Goal: Use online tool/utility: Utilize a website feature to perform a specific function

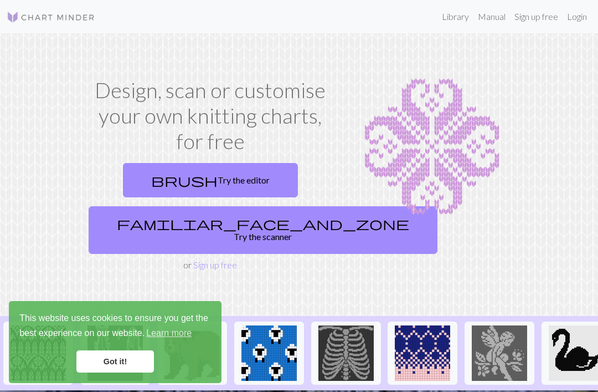
click at [208, 180] on link "brush Try the editor" at bounding box center [210, 180] width 175 height 34
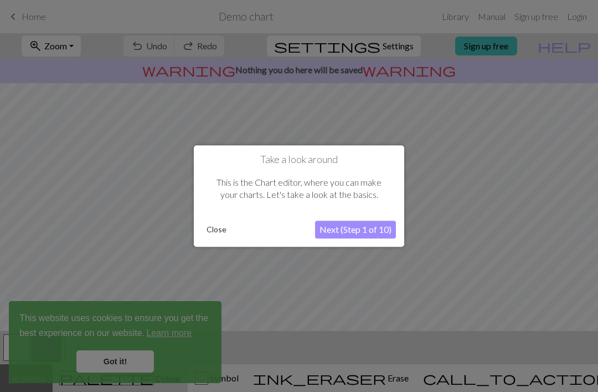
click at [330, 230] on button "Next (Step 1 of 10)" at bounding box center [355, 230] width 81 height 18
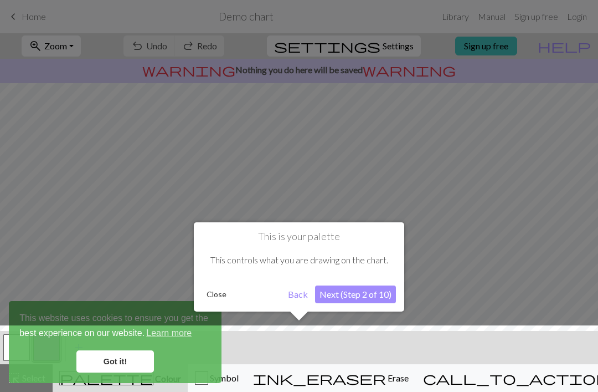
click at [327, 293] on button "Next (Step 2 of 10)" at bounding box center [355, 294] width 81 height 18
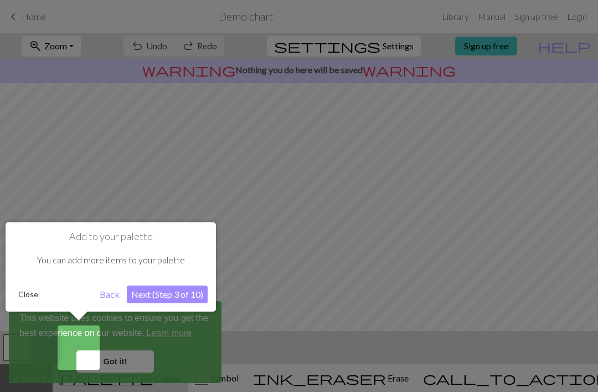
click at [167, 293] on button "Next (Step 3 of 10)" at bounding box center [167, 294] width 81 height 18
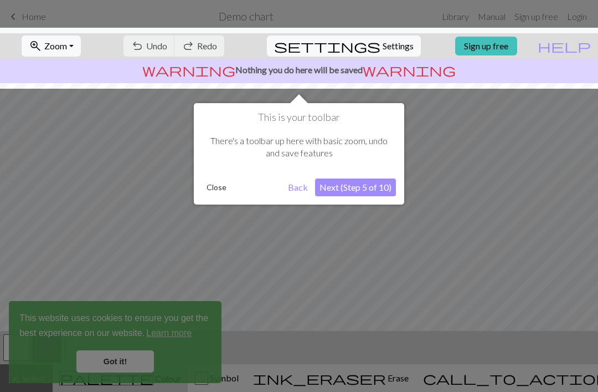
click at [347, 190] on button "Next (Step 5 of 10)" at bounding box center [355, 187] width 81 height 18
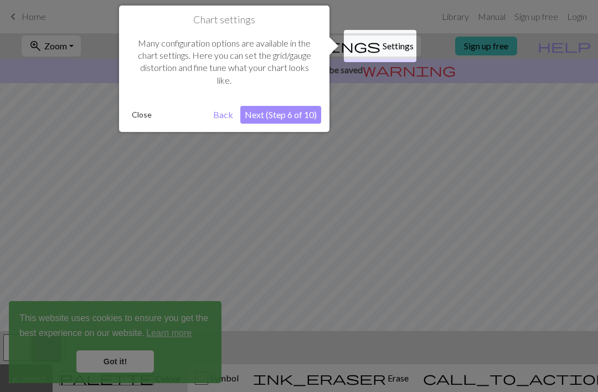
click at [269, 115] on button "Next (Step 6 of 10)" at bounding box center [280, 115] width 81 height 18
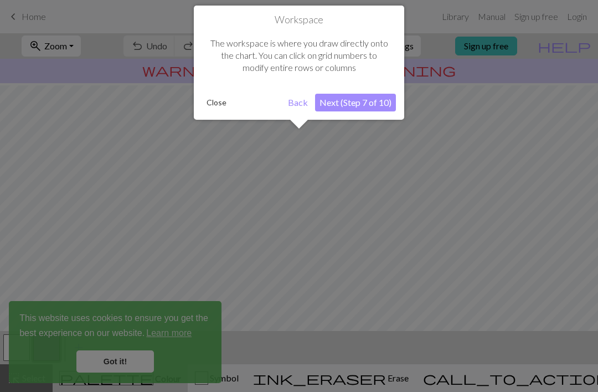
scroll to position [66, 0]
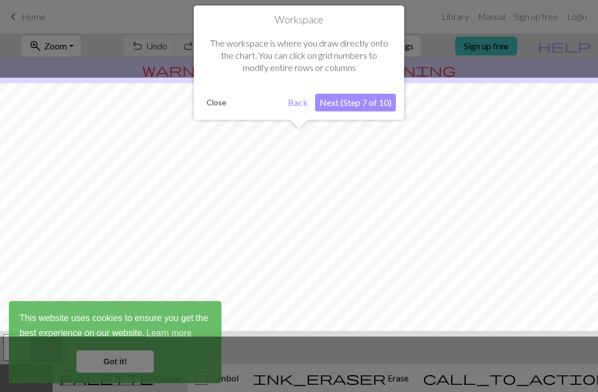
click at [334, 105] on button "Next (Step 7 of 10)" at bounding box center [355, 103] width 81 height 18
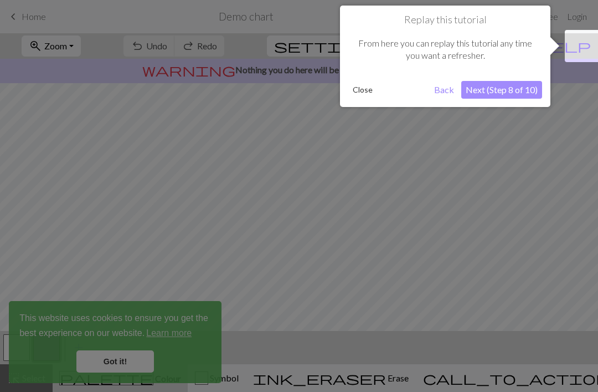
click at [515, 93] on button "Next (Step 8 of 10)" at bounding box center [502, 90] width 81 height 18
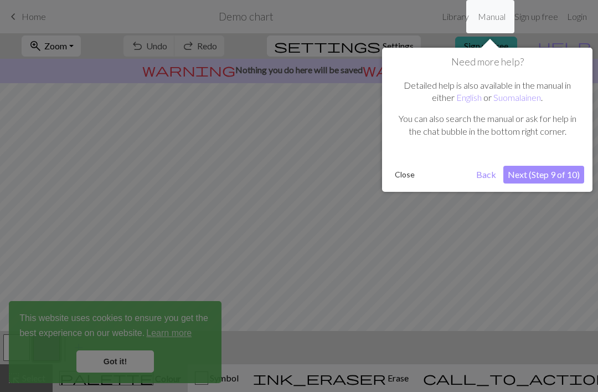
click at [541, 172] on button "Next (Step 9 of 10)" at bounding box center [544, 175] width 81 height 18
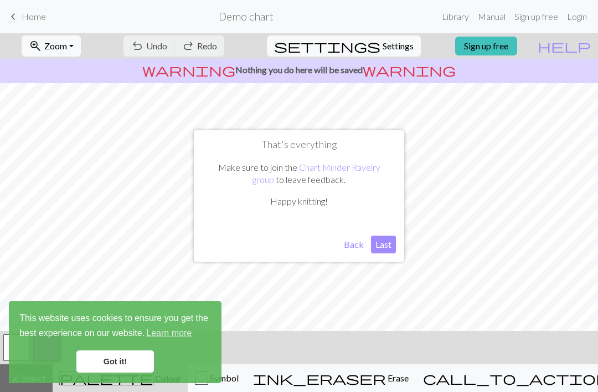
click at [387, 241] on button "Last" at bounding box center [383, 245] width 25 height 18
click at [113, 365] on link "Got it!" at bounding box center [115, 361] width 78 height 22
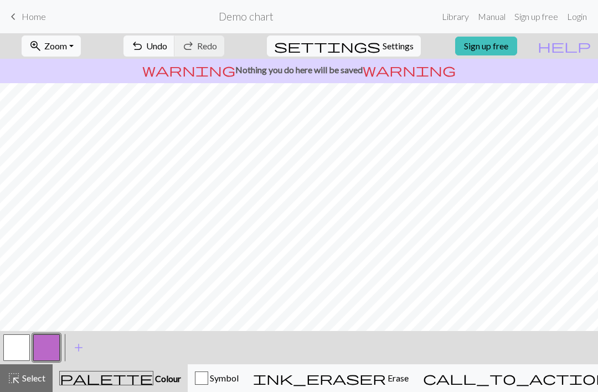
click at [20, 346] on button "button" at bounding box center [16, 347] width 27 height 27
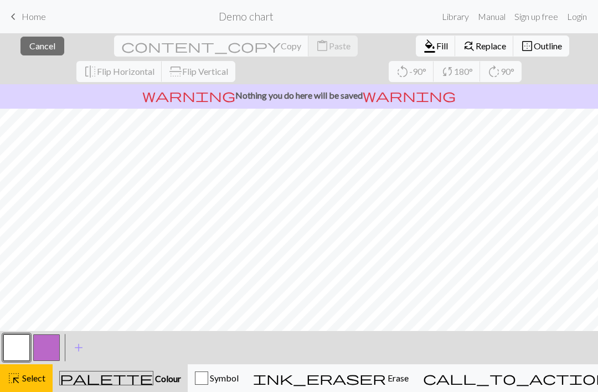
click at [52, 345] on button "button" at bounding box center [46, 347] width 27 height 27
click at [44, 350] on button "button" at bounding box center [46, 347] width 27 height 27
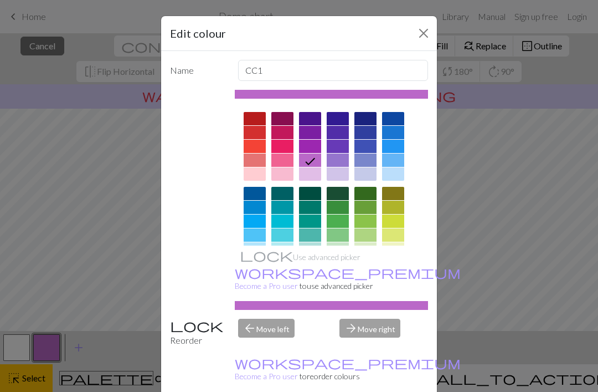
click at [427, 32] on button "Close" at bounding box center [424, 33] width 18 height 18
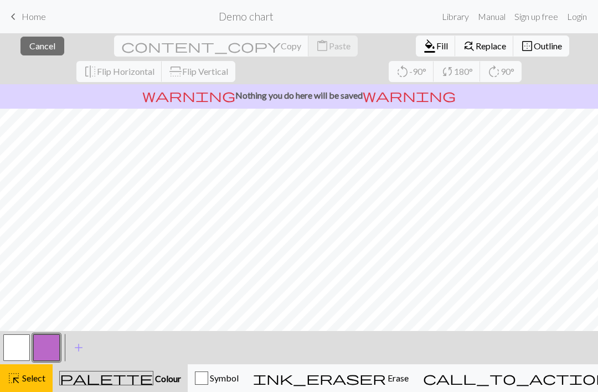
click at [35, 388] on button "highlight_alt Select Select" at bounding box center [26, 378] width 53 height 28
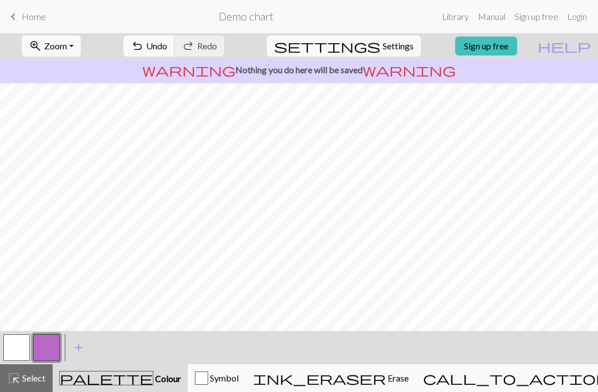
click at [53, 345] on button "button" at bounding box center [46, 347] width 27 height 27
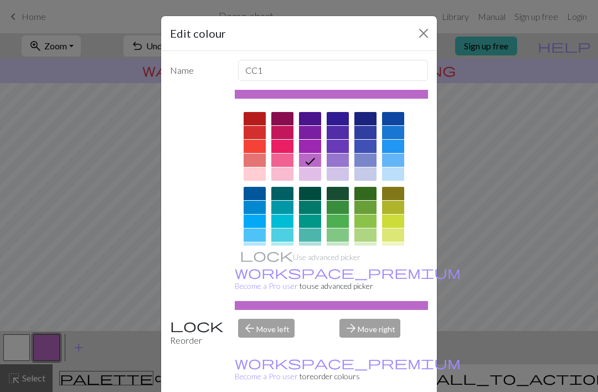
click at [425, 34] on button "Close" at bounding box center [424, 33] width 18 height 18
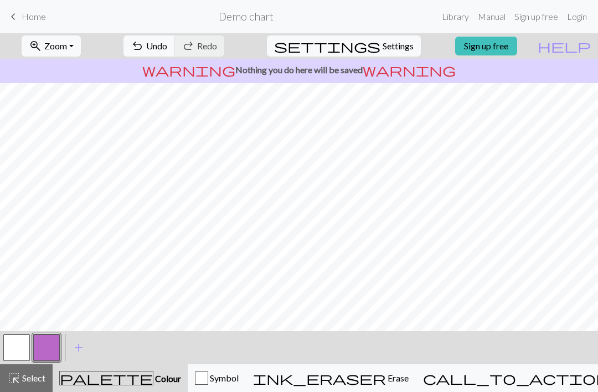
click at [52, 338] on button "button" at bounding box center [46, 347] width 27 height 27
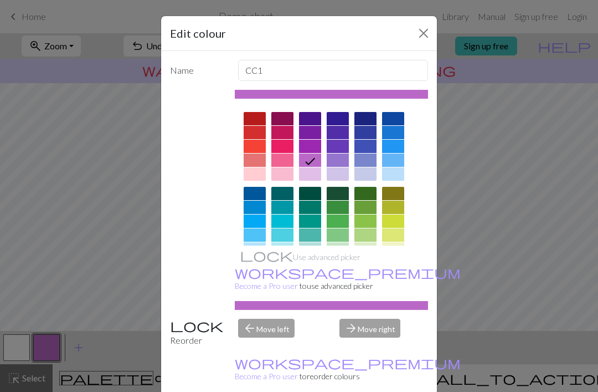
click at [367, 122] on div at bounding box center [366, 118] width 22 height 13
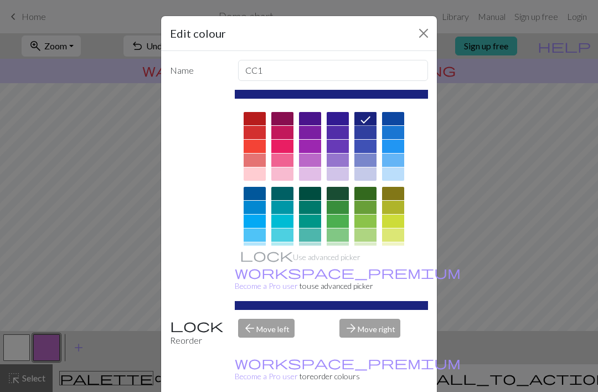
click at [557, 117] on div "Edit colour Name CC1 Use advanced picker workspace_premium Become a Pro user to…" at bounding box center [299, 196] width 598 height 392
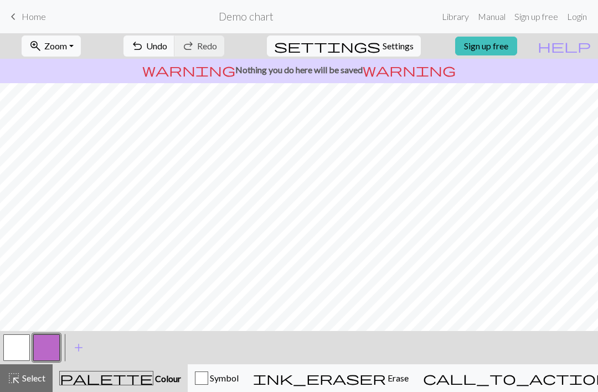
click at [16, 347] on button "button" at bounding box center [16, 347] width 27 height 27
click at [45, 351] on button "button" at bounding box center [46, 347] width 27 height 27
click at [24, 347] on button "button" at bounding box center [16, 347] width 27 height 27
click at [58, 347] on button "button" at bounding box center [46, 347] width 27 height 27
click at [17, 351] on button "button" at bounding box center [16, 347] width 27 height 27
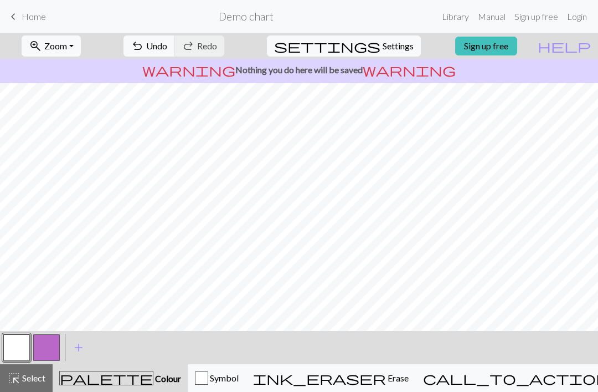
click at [17, 350] on button "button" at bounding box center [16, 347] width 27 height 27
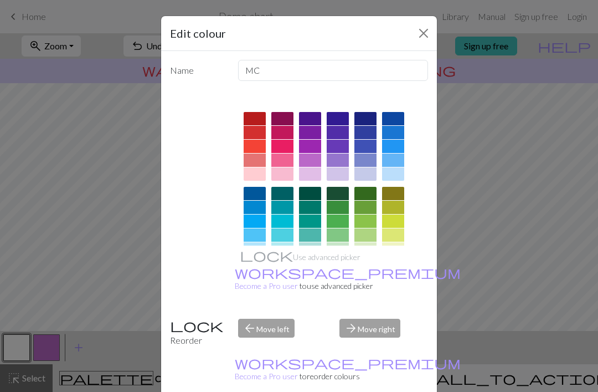
click at [423, 39] on button "Close" at bounding box center [424, 33] width 18 height 18
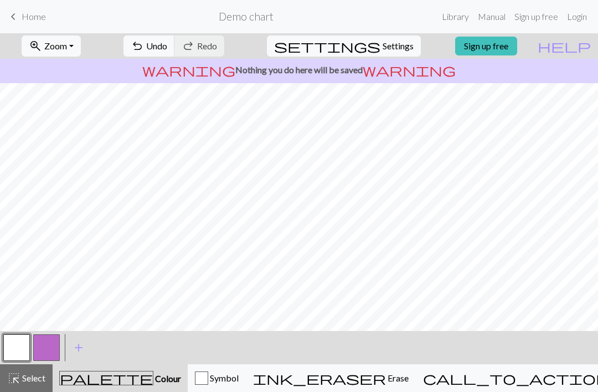
click at [47, 354] on button "button" at bounding box center [46, 347] width 27 height 27
click at [386, 45] on span "Settings" at bounding box center [398, 45] width 31 height 13
select select "aran"
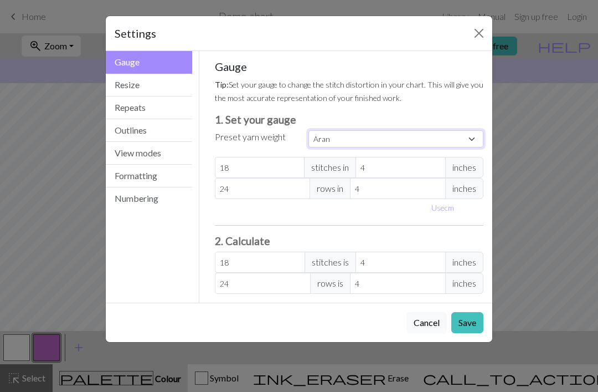
click at [472, 143] on select "Custom Square Lace Light Fingering Fingering Sport Double knit Worsted Aran Bul…" at bounding box center [396, 138] width 175 height 17
click at [473, 141] on select "Custom Square Lace Light Fingering Fingering Sport Double knit Worsted Aran Bul…" at bounding box center [396, 138] width 175 height 17
click at [422, 95] on p "Tip: Set your gauge to change the stitch distortion in your chart. This will gi…" at bounding box center [349, 91] width 269 height 27
click at [144, 84] on button "Resize" at bounding box center [149, 85] width 86 height 23
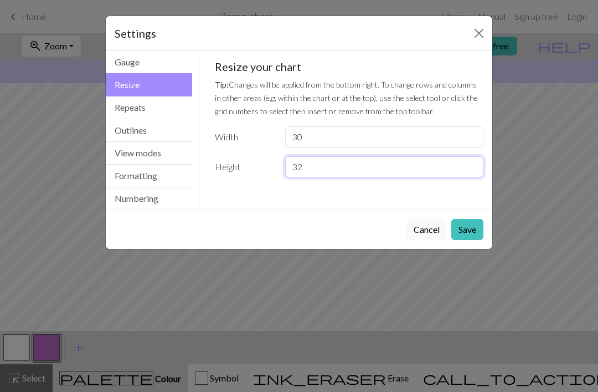
click at [349, 163] on input "32" at bounding box center [384, 166] width 198 height 21
type input "3"
type input "40"
click at [329, 140] on input "30" at bounding box center [384, 136] width 198 height 21
type input "3"
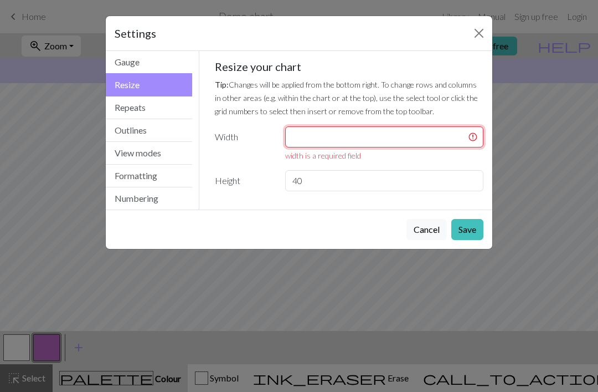
type input "5"
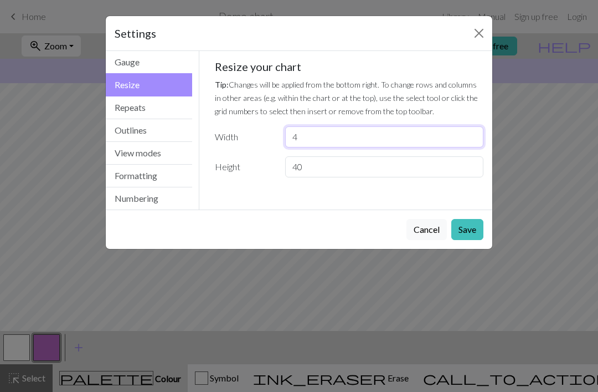
type input "40"
click at [141, 111] on button "Repeats" at bounding box center [149, 107] width 86 height 23
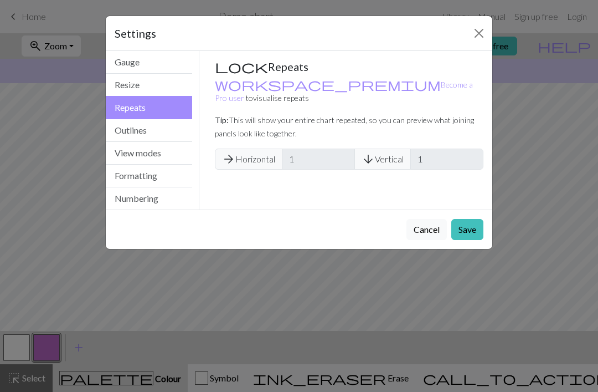
click at [151, 126] on button "Outlines" at bounding box center [149, 130] width 86 height 23
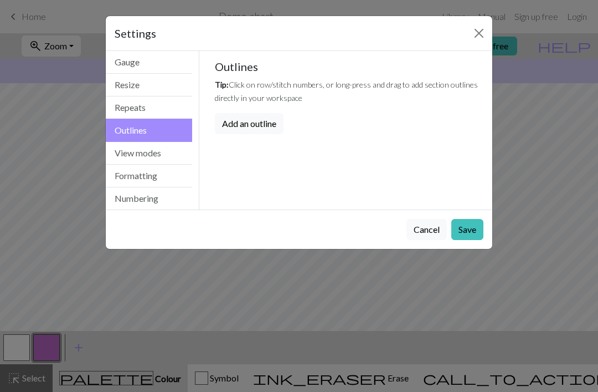
click at [153, 157] on button "View modes" at bounding box center [149, 153] width 86 height 23
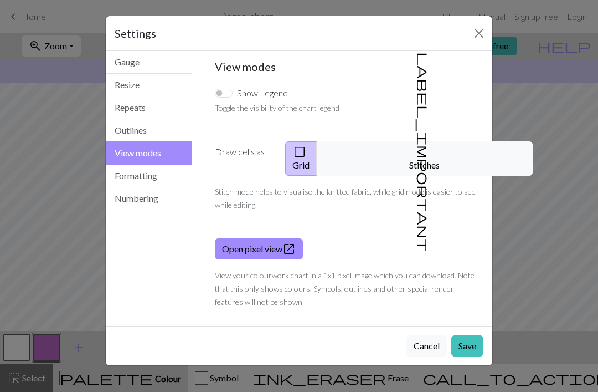
click at [158, 172] on button "Formatting" at bounding box center [149, 176] width 86 height 23
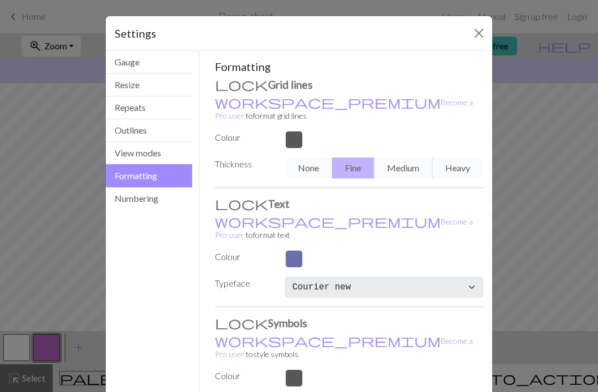
click at [150, 203] on button "Numbering" at bounding box center [149, 198] width 86 height 22
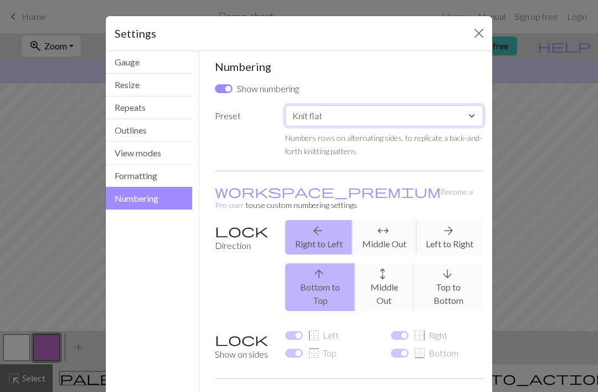
click at [470, 116] on select "Custom Knit flat Knit in the round Lace knitting Cross stitch" at bounding box center [384, 115] width 198 height 21
click at [479, 37] on button "Close" at bounding box center [479, 33] width 18 height 18
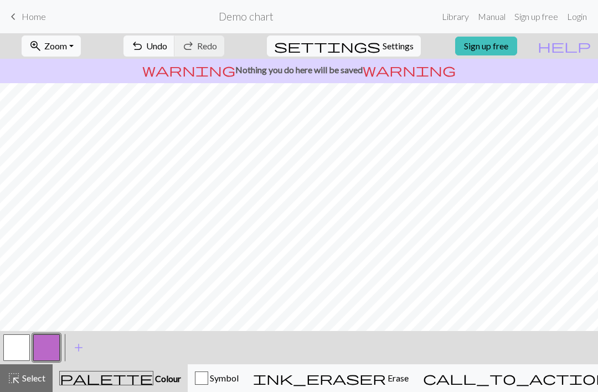
click at [383, 40] on span "Settings" at bounding box center [398, 45] width 31 height 13
select select "flat"
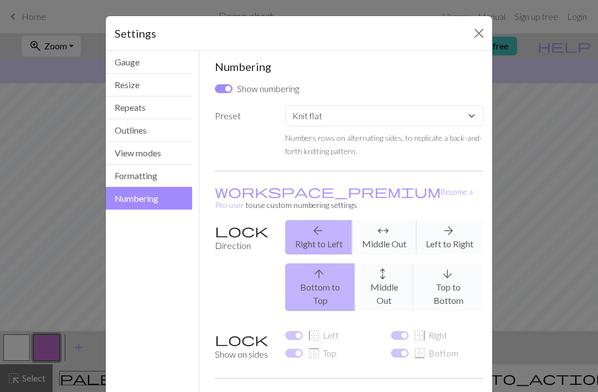
click at [151, 91] on button "Resize" at bounding box center [149, 85] width 86 height 23
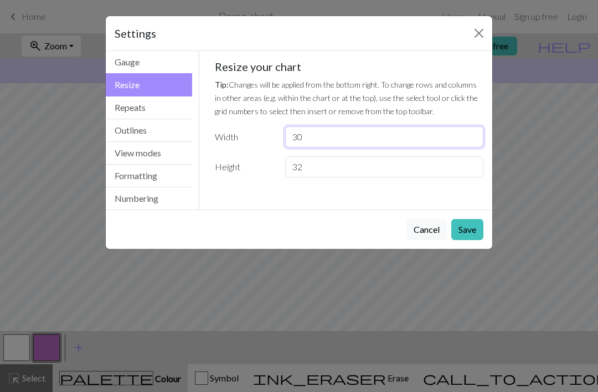
click at [330, 135] on input "30" at bounding box center [384, 136] width 198 height 21
type input "3"
type input "40"
click at [331, 170] on input "32" at bounding box center [384, 166] width 198 height 21
type input "3"
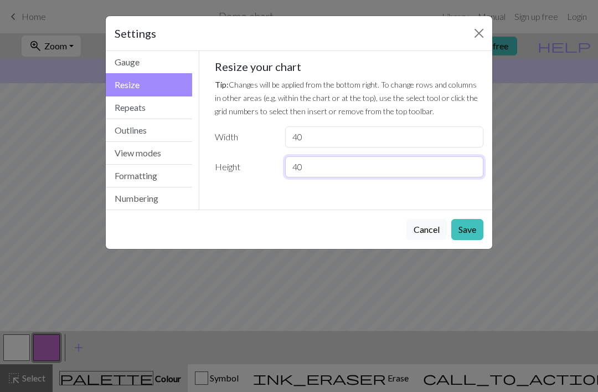
type input "40"
click at [470, 232] on button "Save" at bounding box center [468, 229] width 32 height 21
